Goal: Find specific page/section

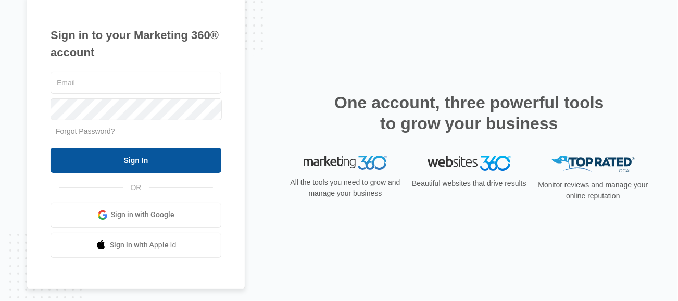
type input "[PERSON_NAME][EMAIL_ADDRESS][DOMAIN_NAME]"
drag, startPoint x: 155, startPoint y: 164, endPoint x: 161, endPoint y: 169, distance: 7.4
click at [155, 163] on input "Sign In" at bounding box center [136, 160] width 171 height 25
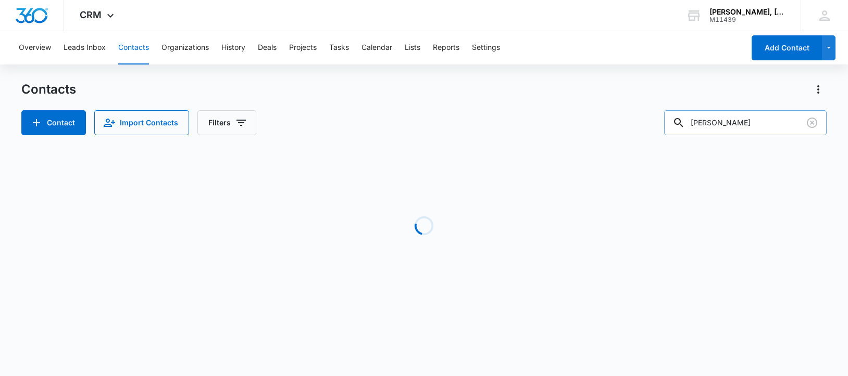
drag, startPoint x: 767, startPoint y: 118, endPoint x: 701, endPoint y: 124, distance: 66.4
click at [701, 124] on input "[PERSON_NAME]" at bounding box center [745, 122] width 162 height 25
paste input ".[PERSON_NAME]"
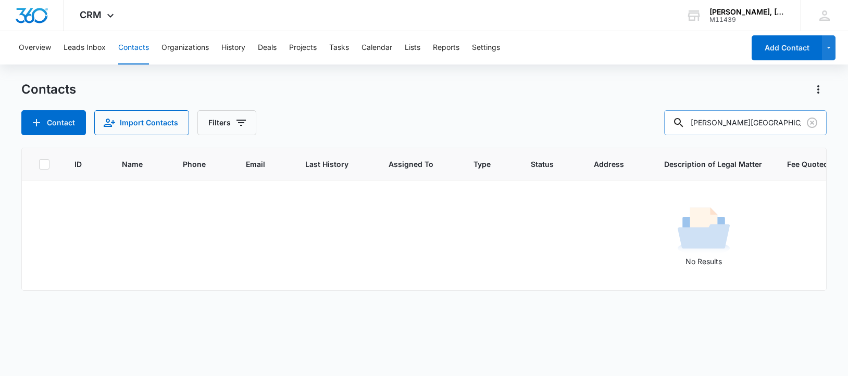
drag, startPoint x: 760, startPoint y: 121, endPoint x: 698, endPoint y: 121, distance: 61.4
click at [698, 121] on div "[PERSON_NAME][GEOGRAPHIC_DATA]" at bounding box center [745, 122] width 162 height 25
paste input "[PERSON_NAME]"
drag, startPoint x: 701, startPoint y: 124, endPoint x: 814, endPoint y: 124, distance: 112.5
click at [814, 124] on div "[PERSON_NAME]" at bounding box center [745, 122] width 162 height 25
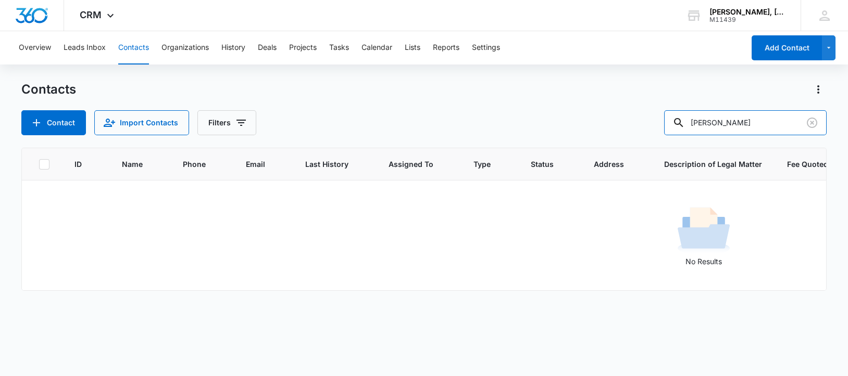
paste input "[PERSON_NAME]"
drag, startPoint x: 775, startPoint y: 120, endPoint x: 693, endPoint y: 127, distance: 82.0
click at [693, 127] on div "[PERSON_NAME]" at bounding box center [745, 122] width 162 height 25
paste input "JR [PERSON_NAME]"
drag, startPoint x: 702, startPoint y: 126, endPoint x: 779, endPoint y: 123, distance: 77.1
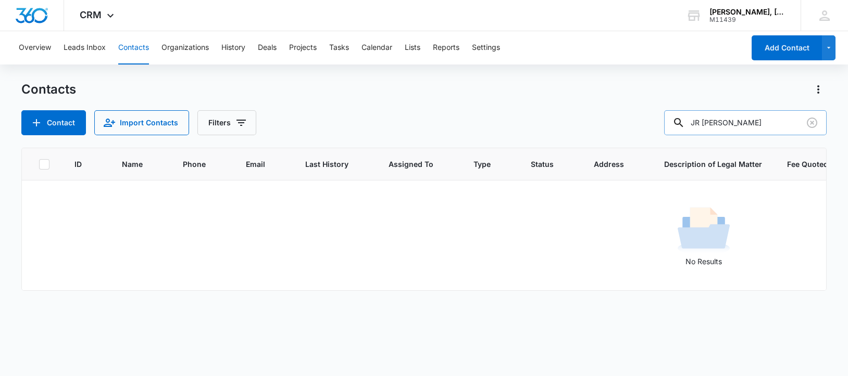
click at [779, 123] on input "JR [PERSON_NAME]" at bounding box center [745, 122] width 162 height 25
paste input "City of [GEOGRAPHIC_DATA]"
type input "City of [GEOGRAPHIC_DATA]"
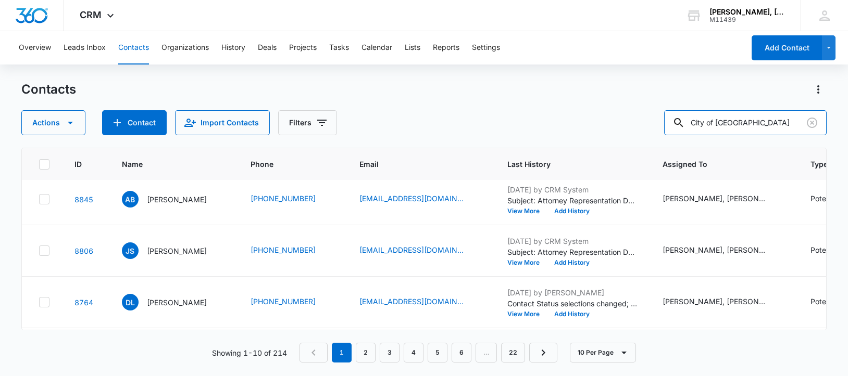
scroll to position [5, 0]
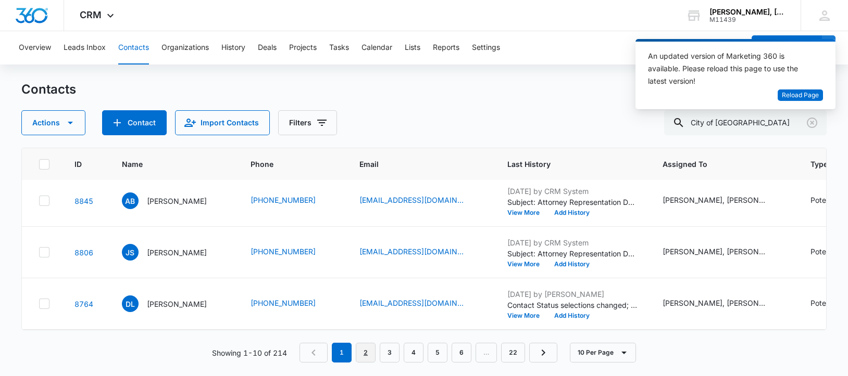
click at [368, 350] on link "2" at bounding box center [366, 353] width 20 height 20
click at [390, 351] on link "3" at bounding box center [392, 353] width 20 height 20
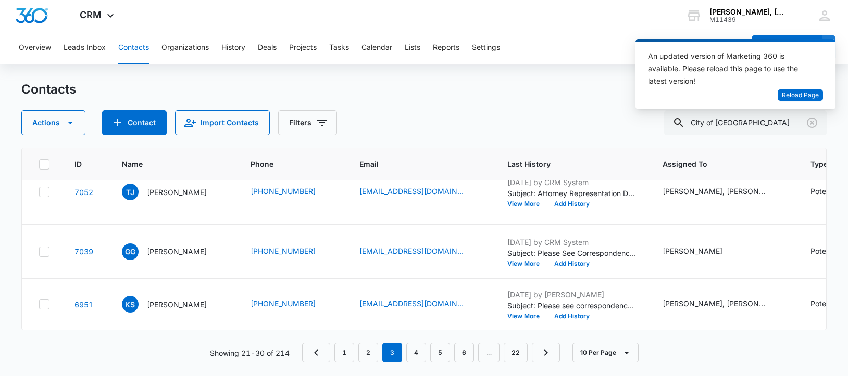
scroll to position [575, 0]
click at [416, 357] on link "4" at bounding box center [416, 353] width 20 height 20
